Goal: Transaction & Acquisition: Book appointment/travel/reservation

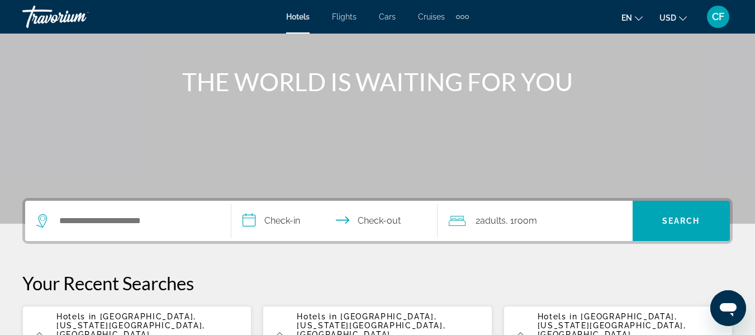
scroll to position [224, 0]
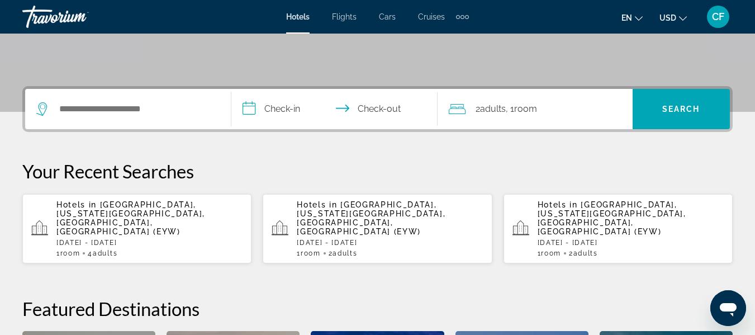
click at [96, 203] on span "Hotels in" at bounding box center [76, 204] width 40 height 9
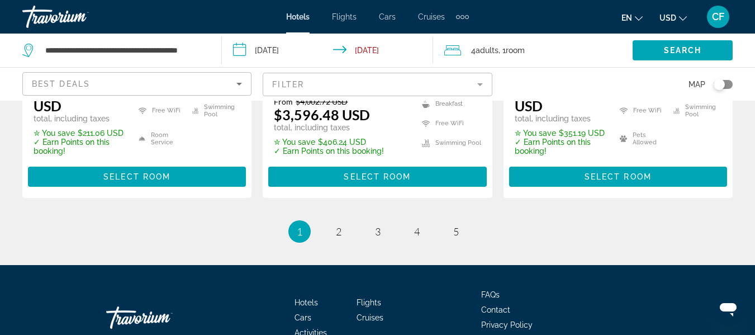
scroll to position [1788, 0]
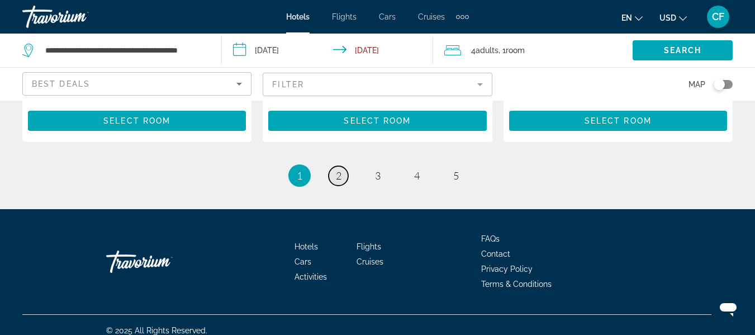
click at [336, 169] on span "2" at bounding box center [339, 175] width 6 height 12
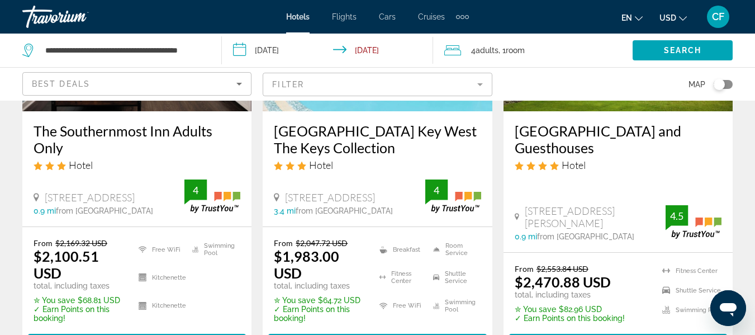
scroll to position [1732, 0]
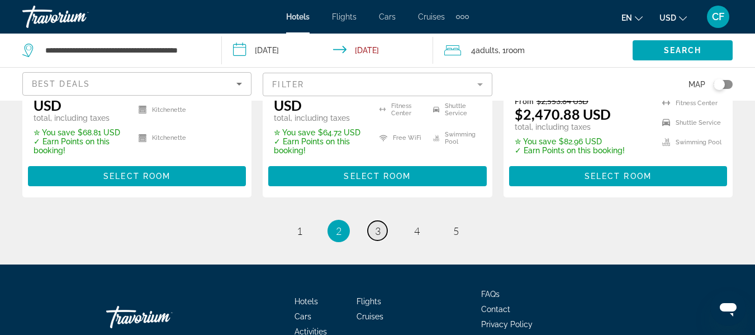
click at [376, 221] on link "page 3" at bounding box center [378, 231] width 20 height 20
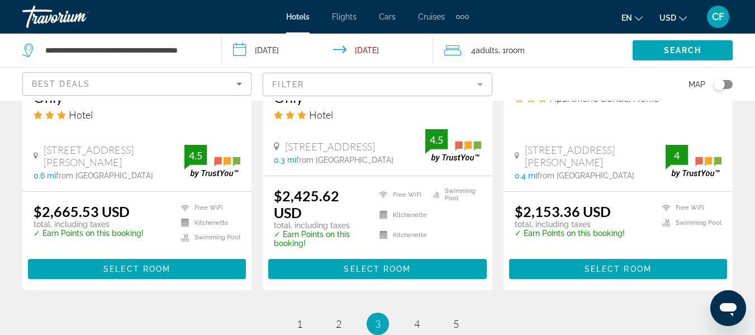
scroll to position [1677, 0]
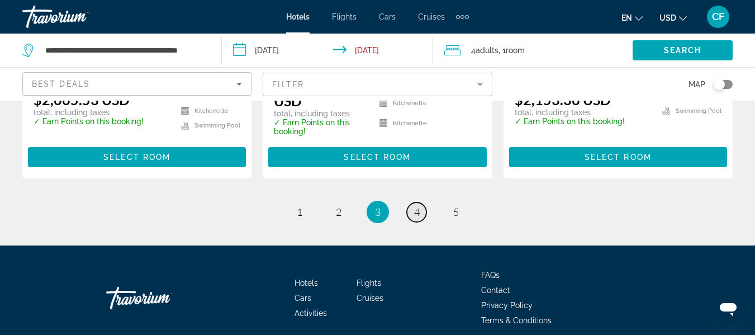
click at [414, 209] on span "4" at bounding box center [417, 212] width 6 height 12
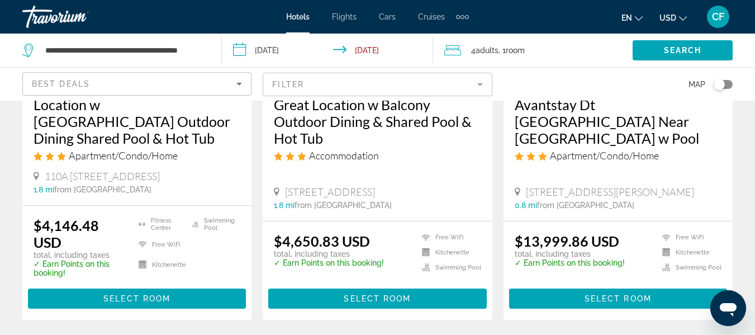
scroll to position [1706, 0]
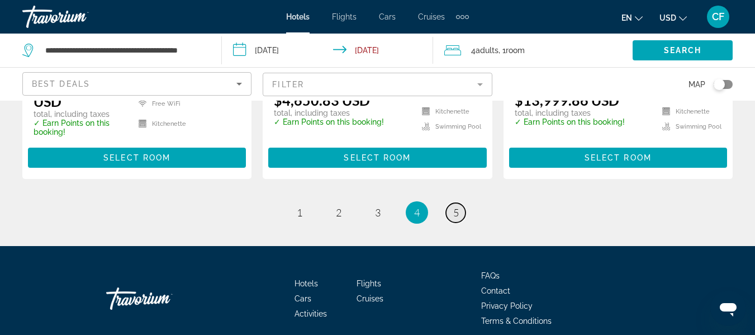
click at [449, 203] on link "page 5" at bounding box center [456, 213] width 20 height 20
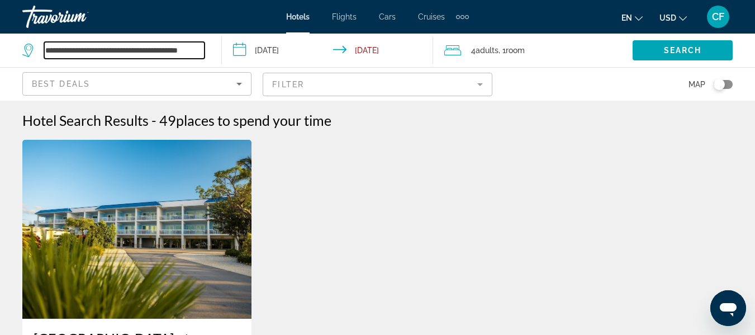
click at [190, 56] on input "**********" at bounding box center [124, 50] width 160 height 17
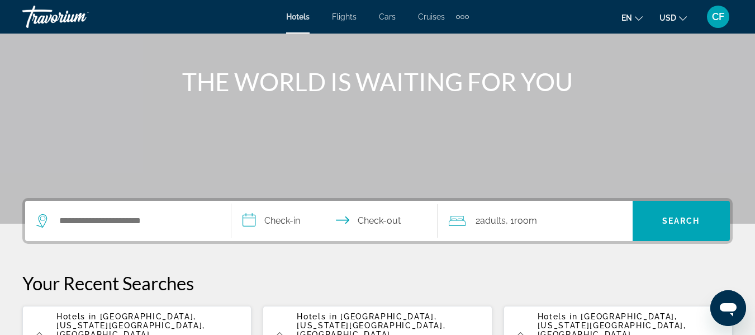
scroll to position [168, 0]
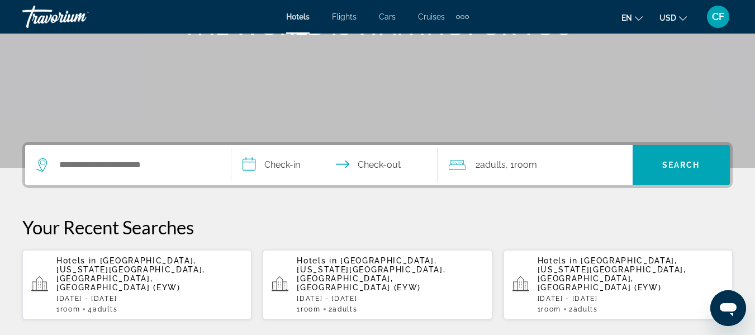
click at [163, 265] on p "Hotels in Key West, Florida Keys, FL, United States (EYW)" at bounding box center [149, 274] width 186 height 36
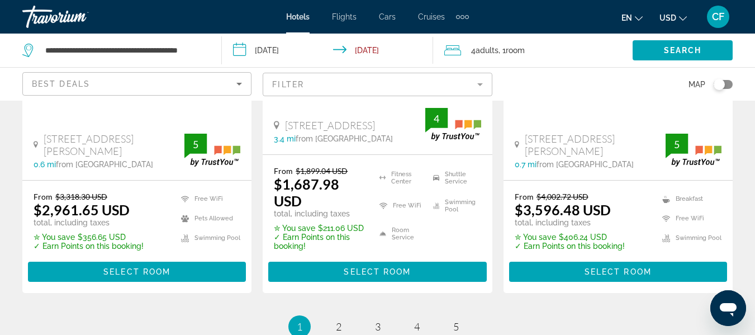
scroll to position [1788, 0]
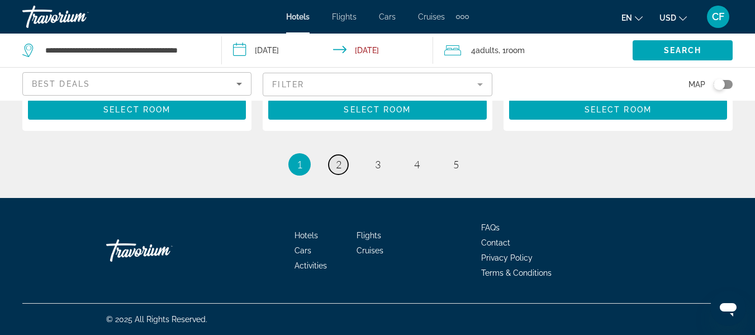
click at [344, 171] on link "page 2" at bounding box center [339, 165] width 20 height 20
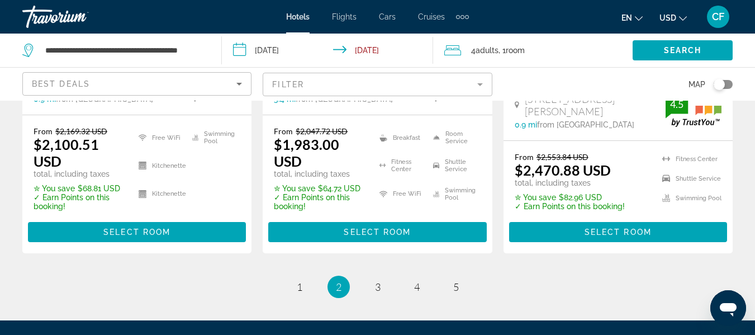
scroll to position [1732, 0]
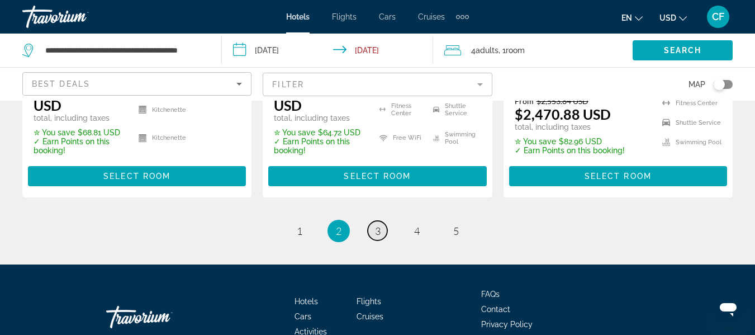
click at [376, 230] on link "page 3" at bounding box center [378, 231] width 20 height 20
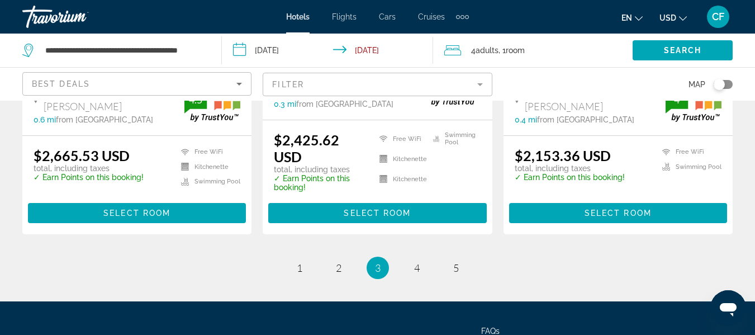
scroll to position [1677, 0]
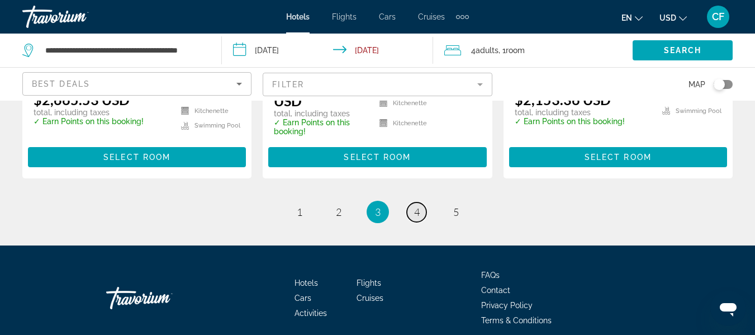
click at [412, 210] on link "page 4" at bounding box center [417, 212] width 20 height 20
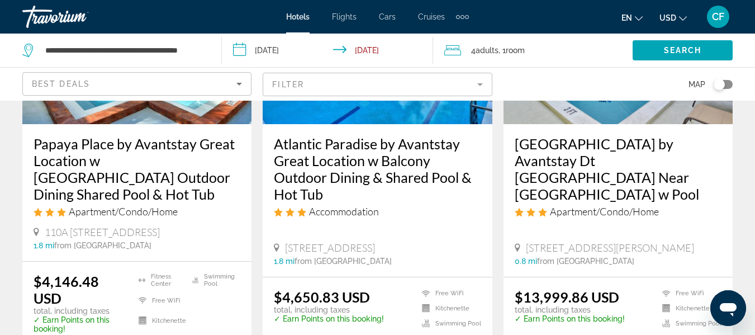
scroll to position [1677, 0]
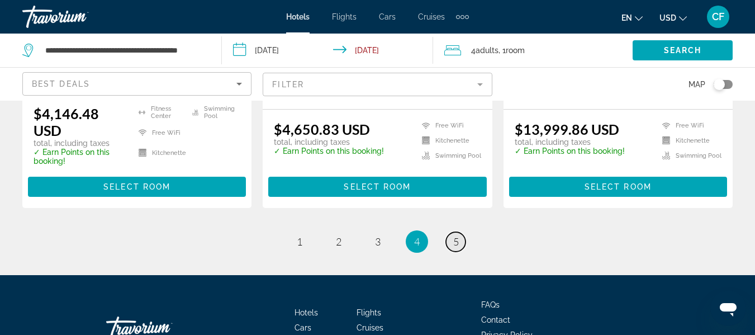
click at [452, 232] on link "page 5" at bounding box center [456, 242] width 20 height 20
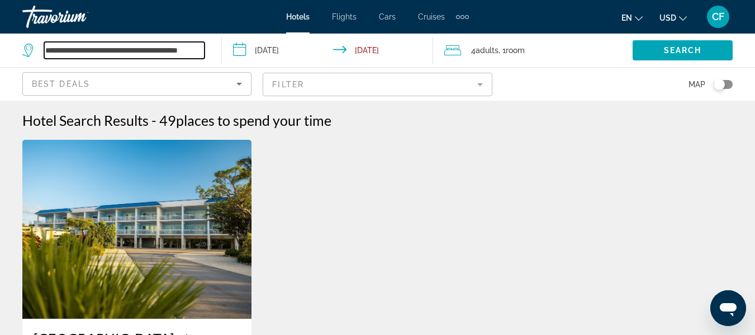
click at [200, 54] on input "**********" at bounding box center [124, 50] width 160 height 17
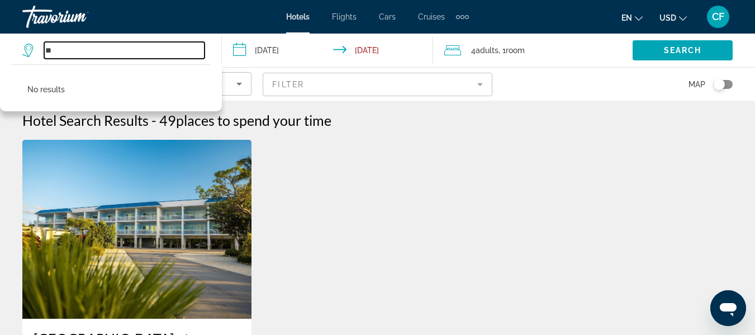
type input "*"
type input "**********"
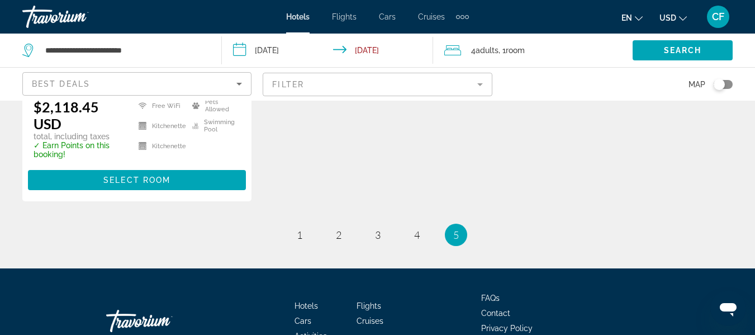
scroll to position [391, 0]
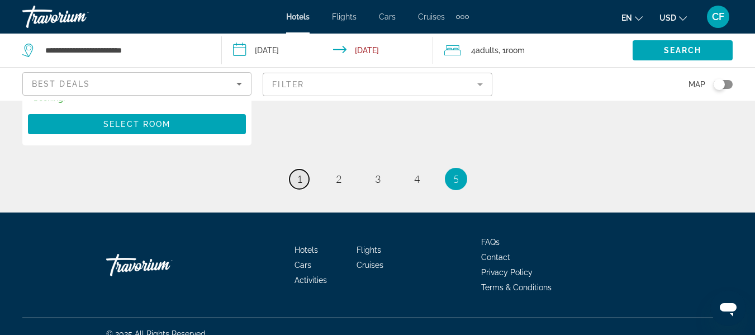
click at [296, 182] on link "page 1" at bounding box center [299, 179] width 20 height 20
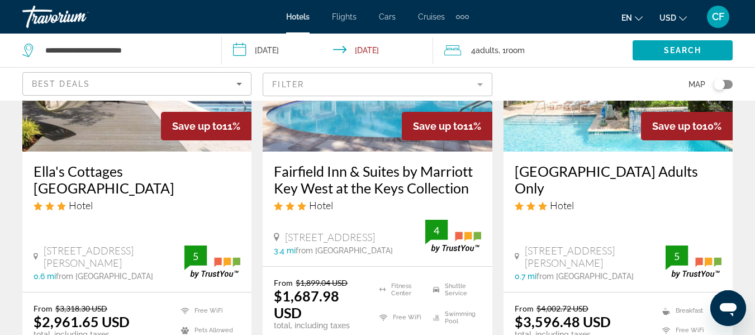
scroll to position [1677, 0]
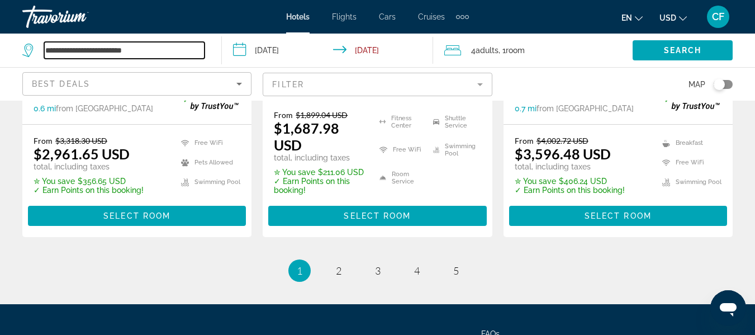
click at [159, 49] on input "**********" at bounding box center [124, 50] width 160 height 17
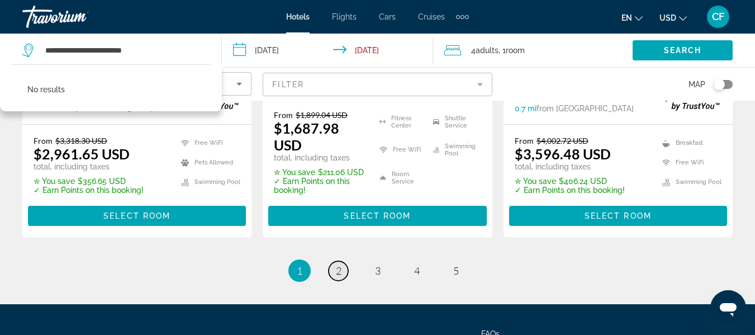
click at [340, 277] on span "2" at bounding box center [339, 270] width 6 height 12
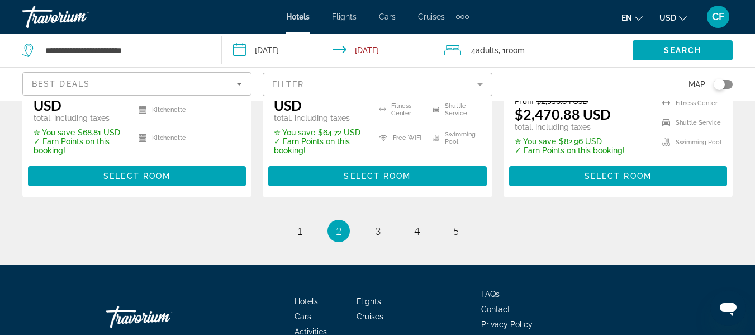
scroll to position [1791, 0]
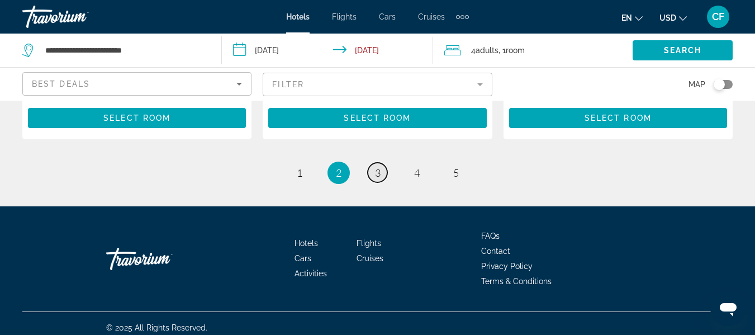
click at [372, 163] on link "page 3" at bounding box center [378, 173] width 20 height 20
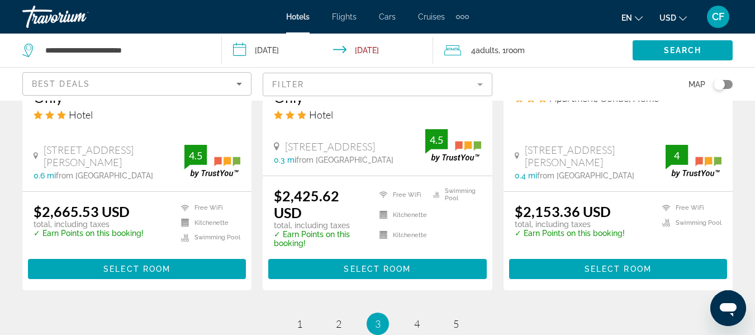
scroll to position [1725, 0]
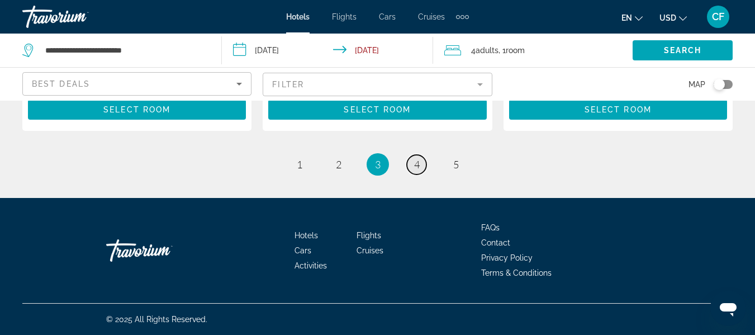
click at [414, 160] on span "4" at bounding box center [417, 164] width 6 height 12
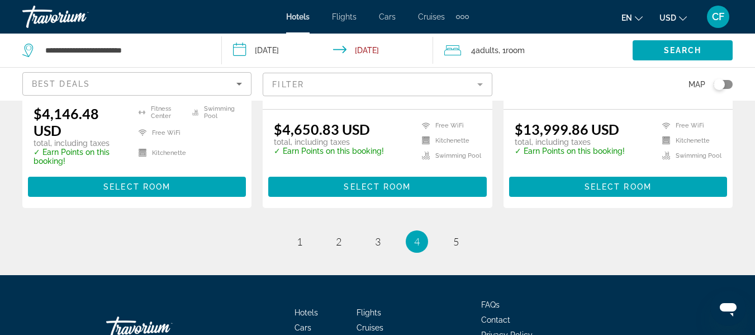
scroll to position [1706, 0]
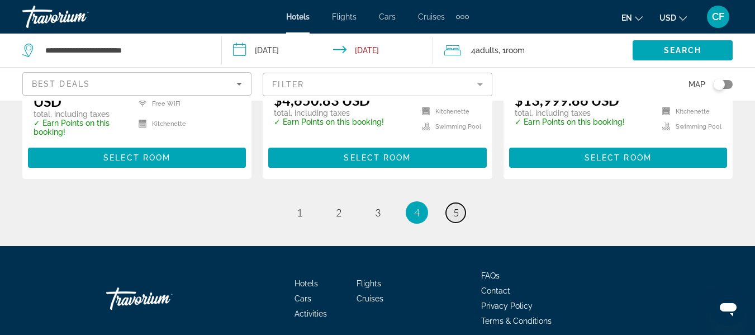
click at [453, 206] on span "5" at bounding box center [456, 212] width 6 height 12
